Goal: Task Accomplishment & Management: Use online tool/utility

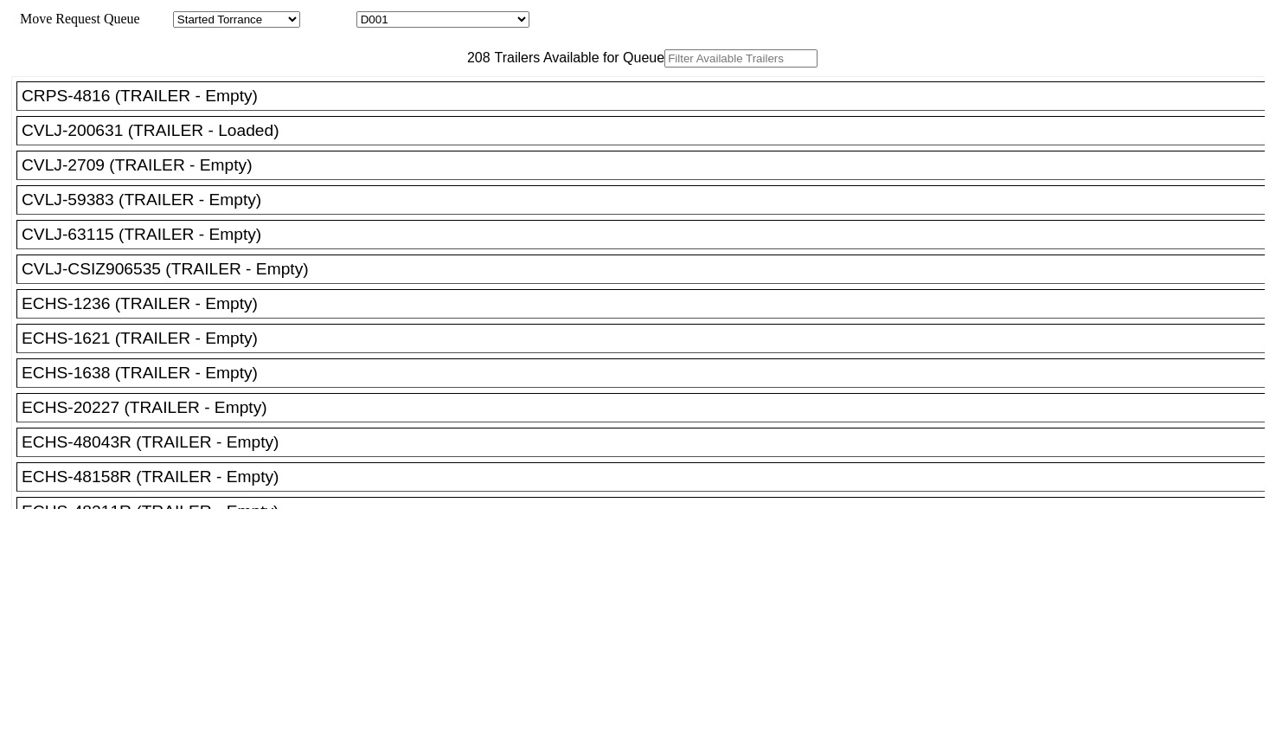
click at [664, 67] on input "text" at bounding box center [740, 58] width 153 height 18
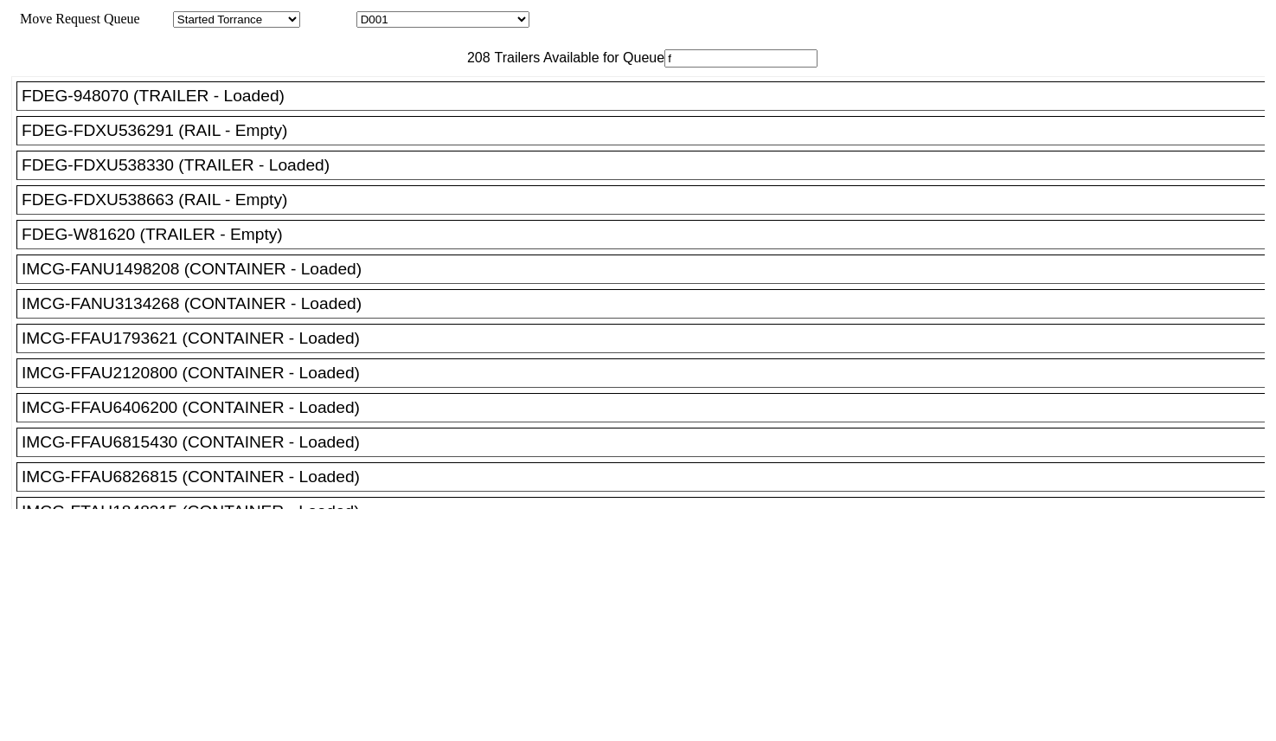
type input "f"
click at [292, 249] on li "FDEG-W81620 (TRAILER - Empty)" at bounding box center [648, 234] width 1264 height 29
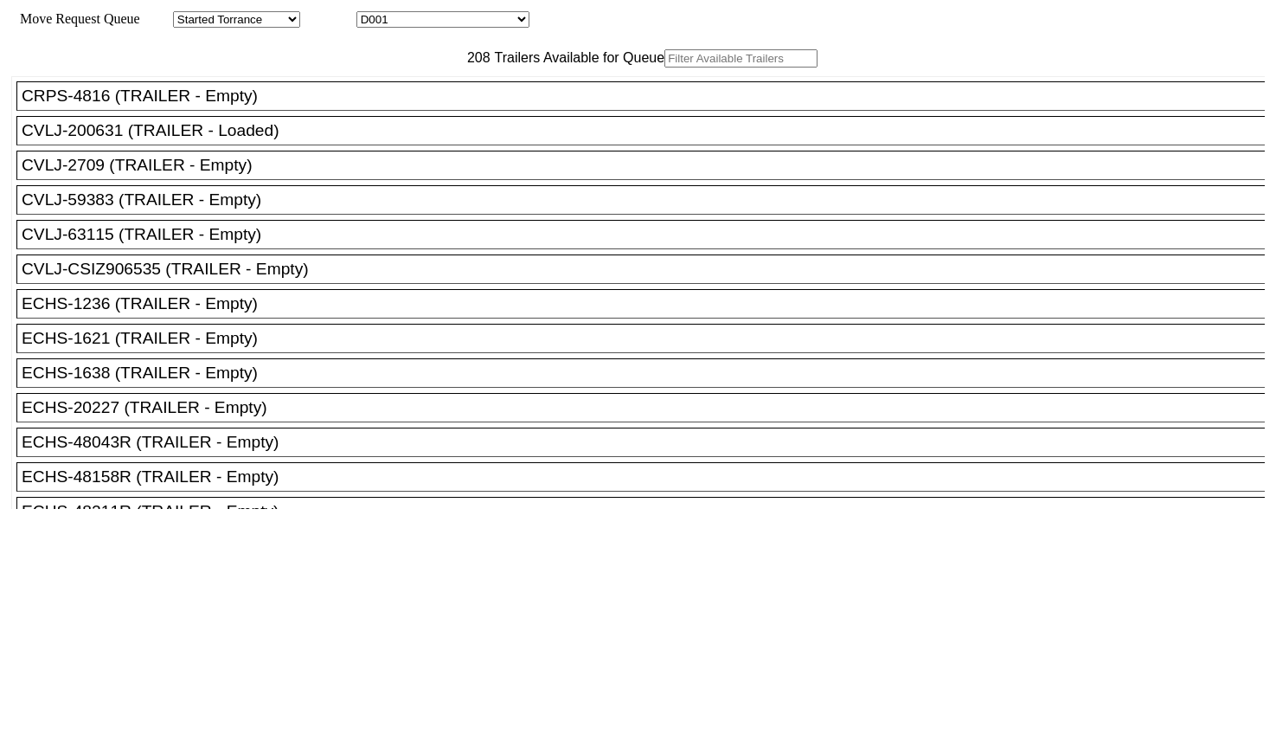
click at [664, 67] on input "text" at bounding box center [740, 58] width 153 height 18
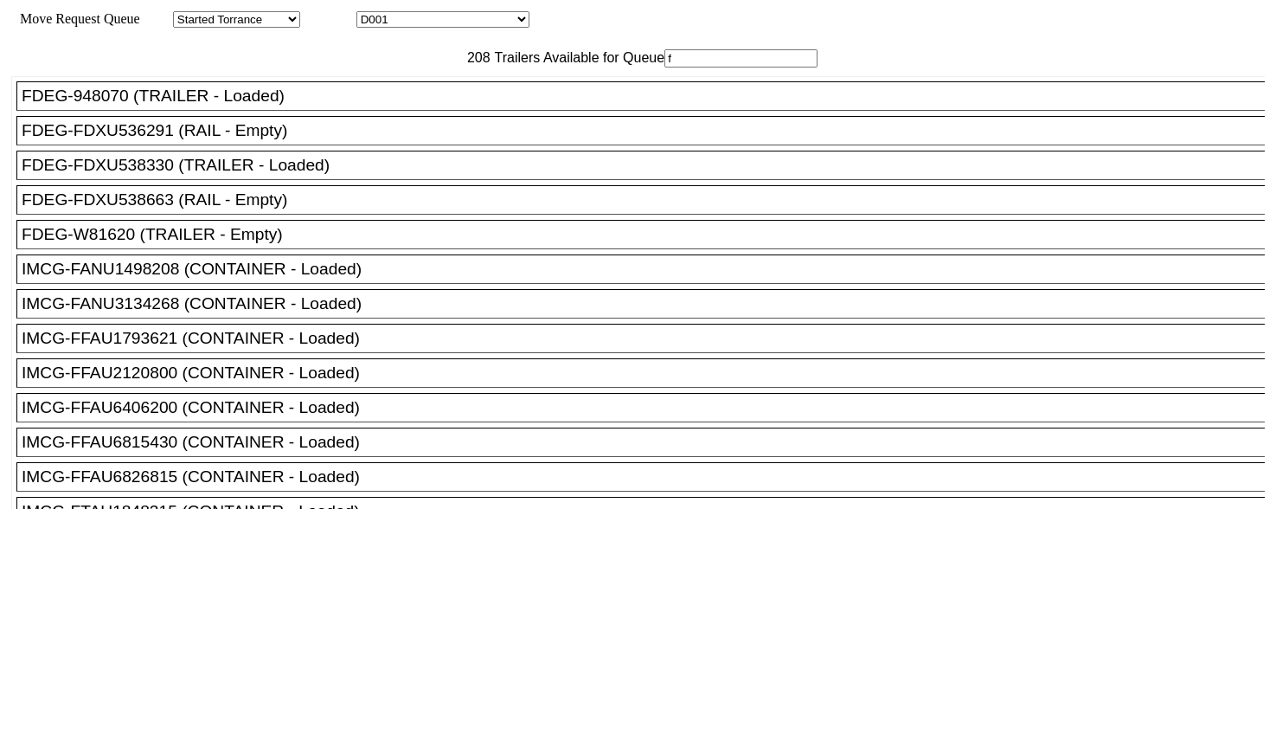
type input "f"
click at [283, 244] on div "FDEG-W81620 (TRAILER - Empty)" at bounding box center [649, 234] width 1254 height 19
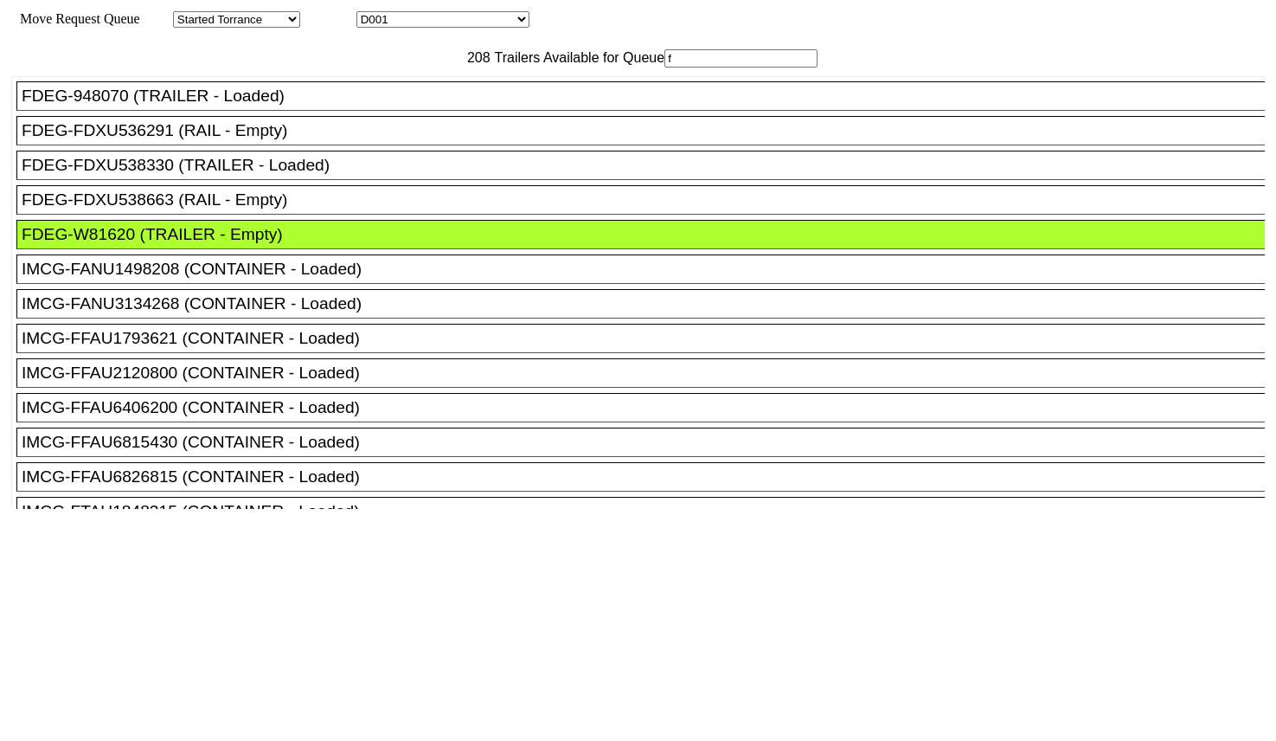
click at [284, 209] on div "FDEG-FDXU538663 (RAIL - Empty)" at bounding box center [649, 199] width 1254 height 19
